Goal: Task Accomplishment & Management: Use online tool/utility

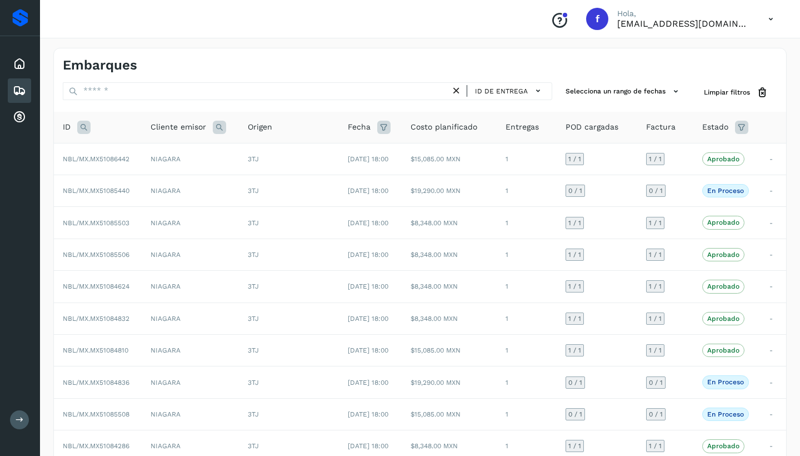
click at [16, 90] on icon at bounding box center [19, 90] width 13 height 13
click at [18, 92] on icon at bounding box center [19, 90] width 13 height 13
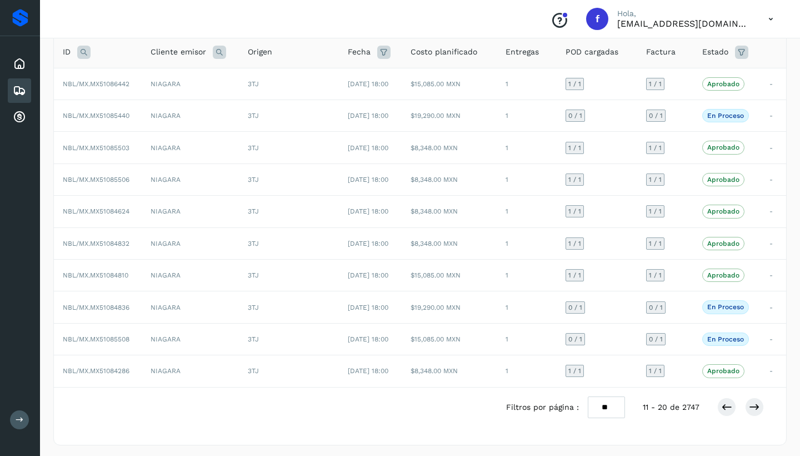
scroll to position [74, 0]
click at [726, 404] on icon at bounding box center [726, 407] width 11 height 11
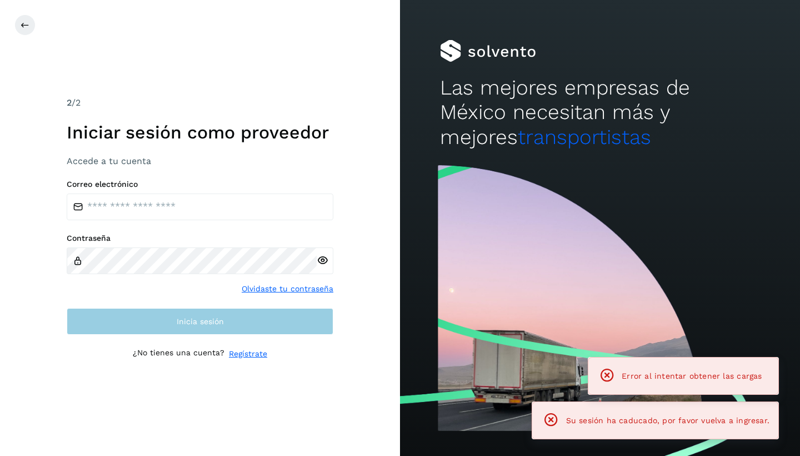
scroll to position [1, 0]
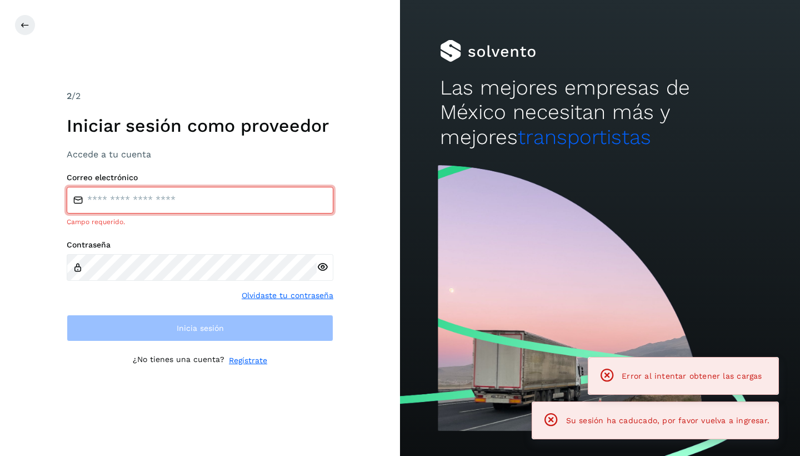
type input "**********"
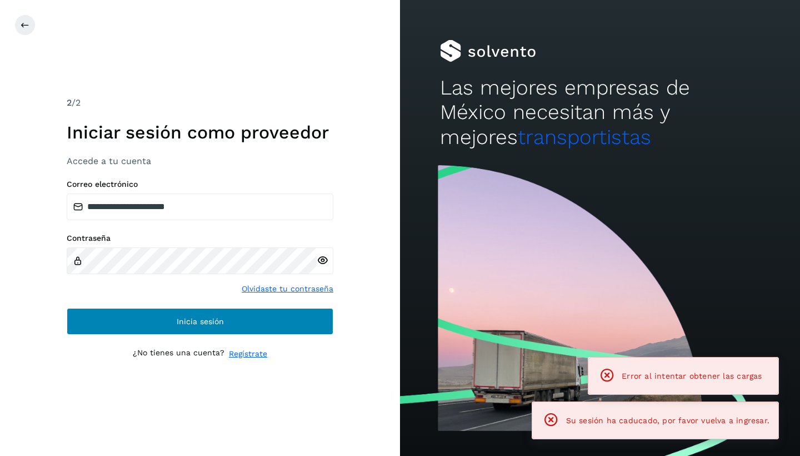
drag, startPoint x: 224, startPoint y: 319, endPoint x: 218, endPoint y: 317, distance: 7.0
click at [224, 319] on button "Inicia sesión" at bounding box center [200, 321] width 267 height 27
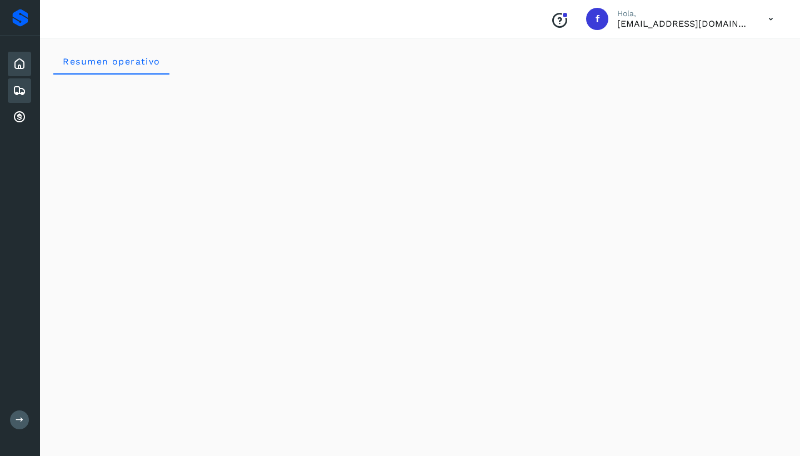
click at [21, 92] on icon at bounding box center [19, 90] width 13 height 13
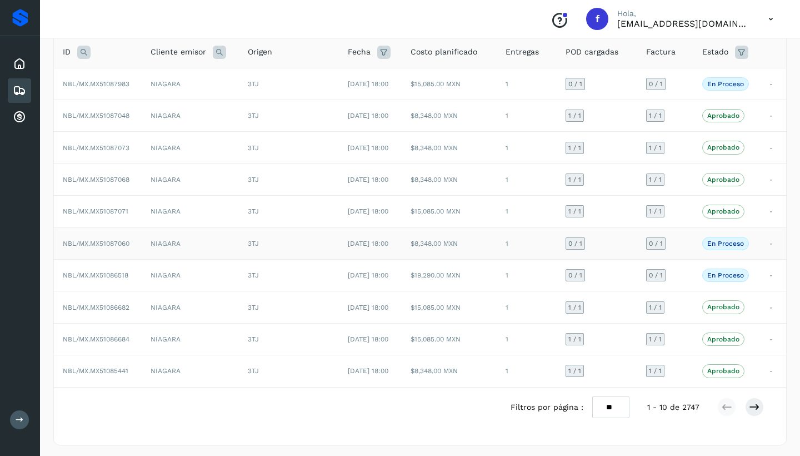
scroll to position [74, 0]
click at [757, 404] on icon at bounding box center [754, 407] width 11 height 11
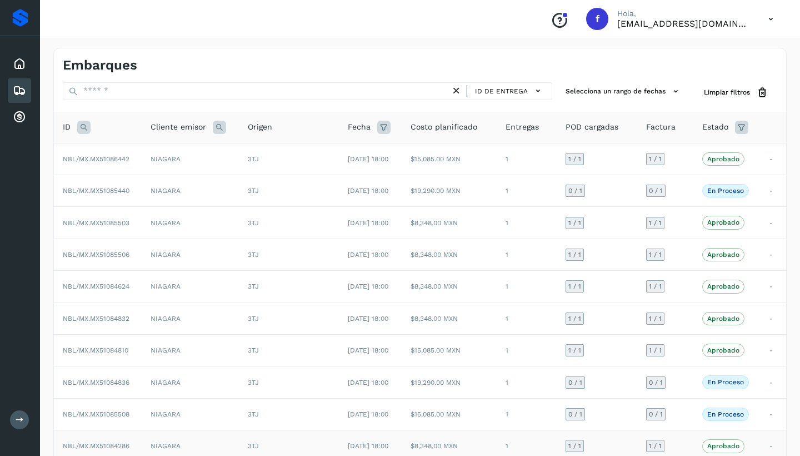
scroll to position [1, 0]
